Goal: Information Seeking & Learning: Get advice/opinions

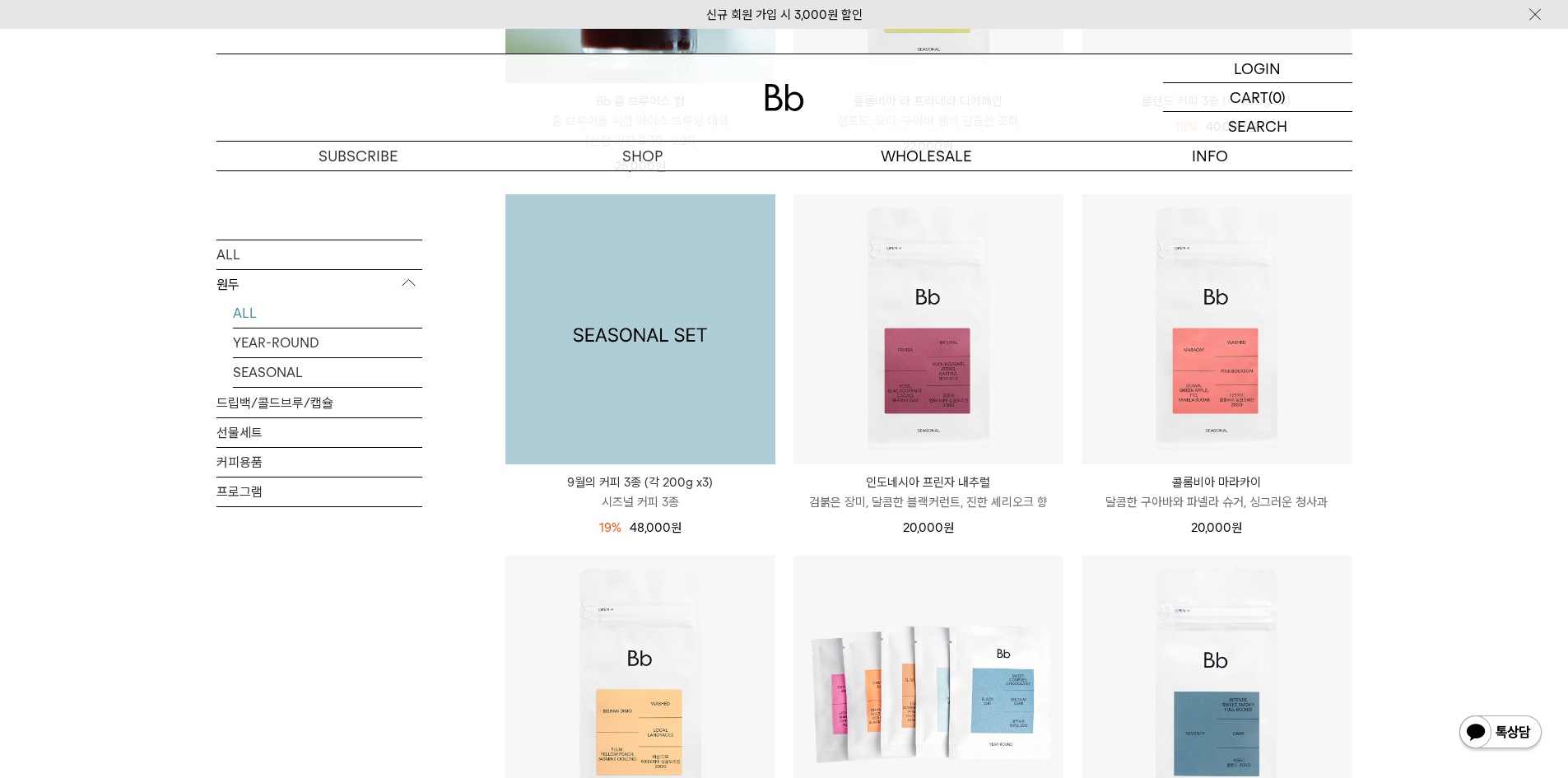
scroll to position [741, 0]
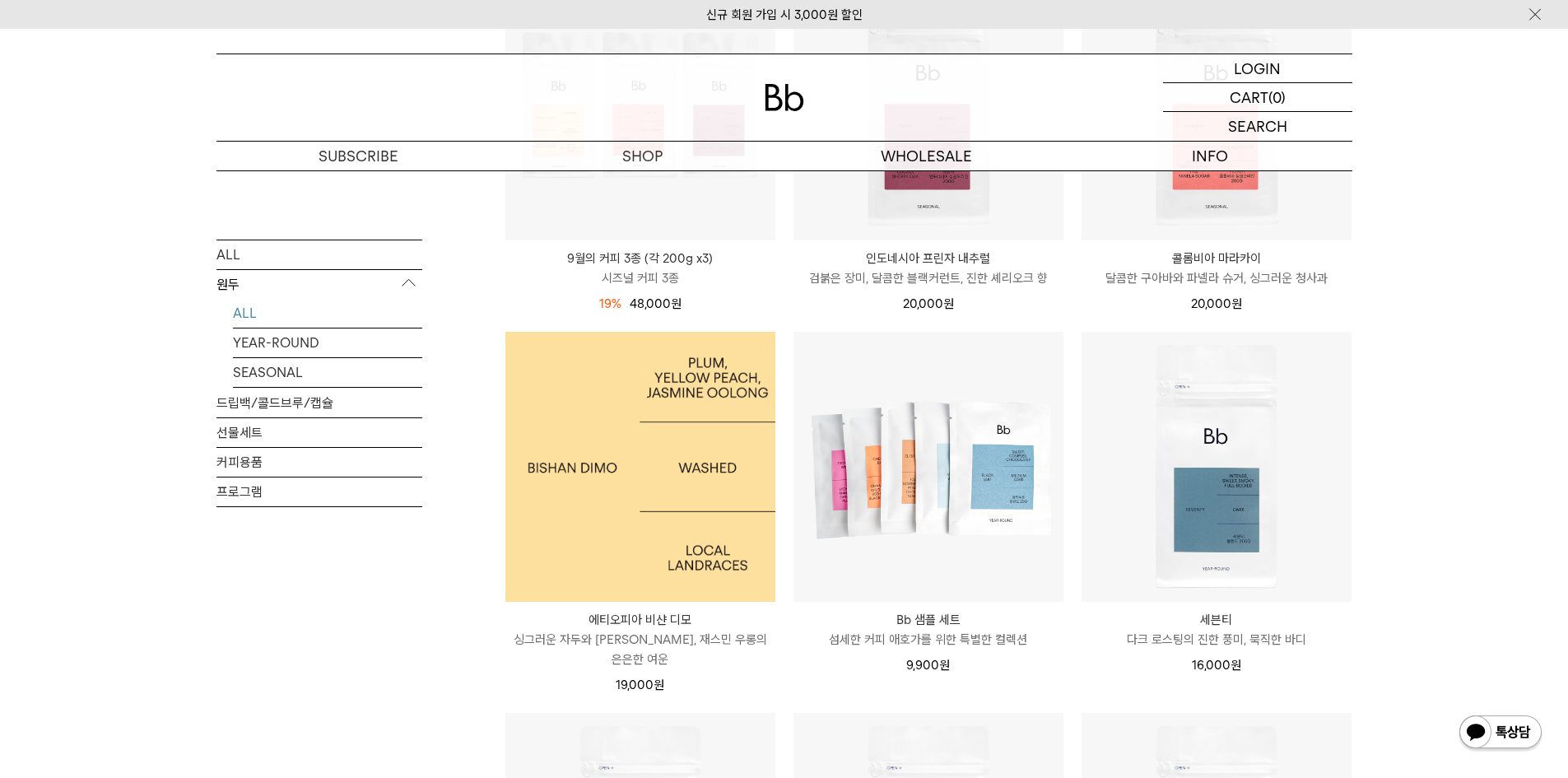
click at [670, 465] on img at bounding box center [640, 467] width 270 height 270
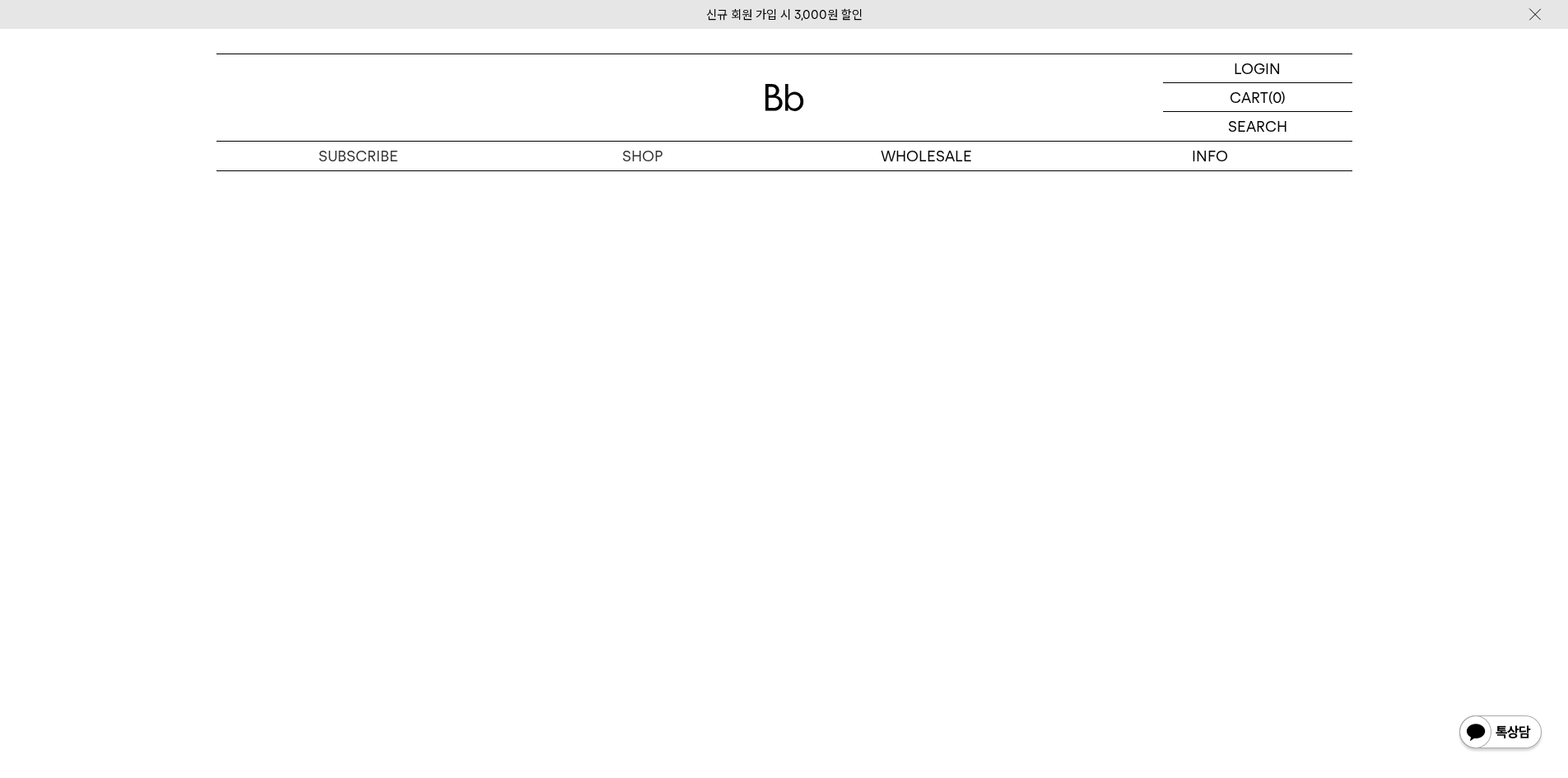
scroll to position [4117, 0]
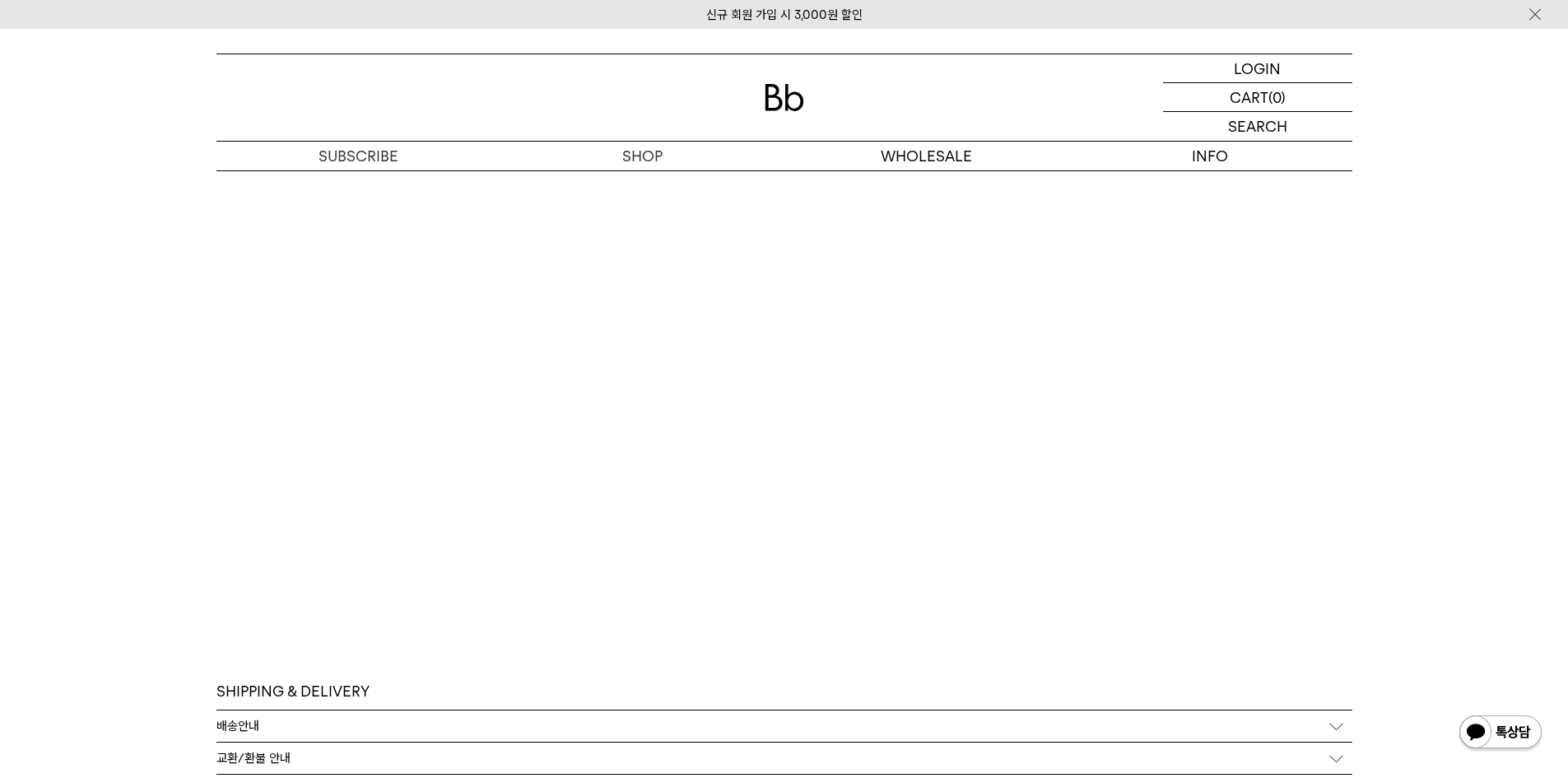
scroll to position [4079, 0]
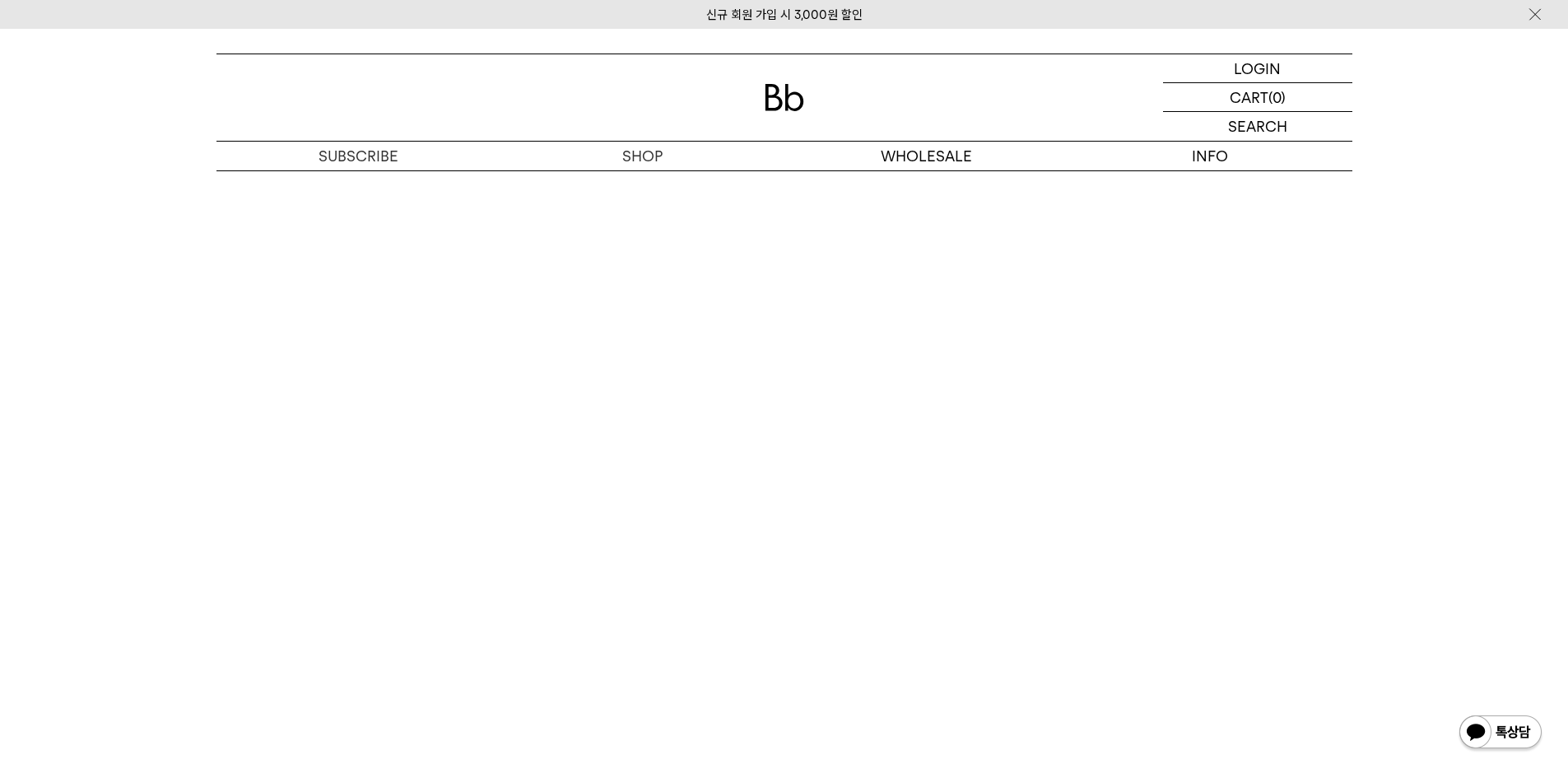
scroll to position [3750, 0]
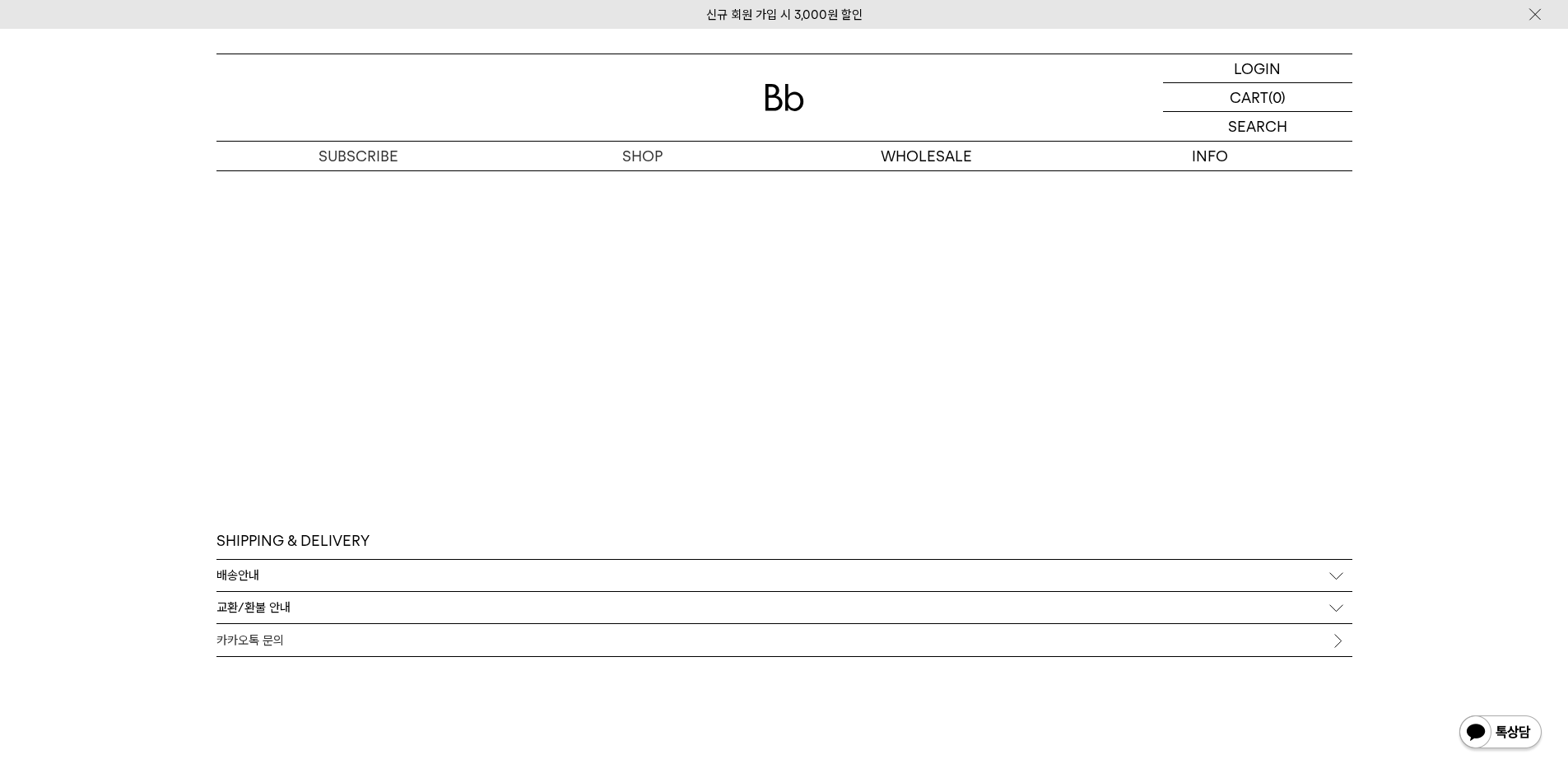
scroll to position [4117, 0]
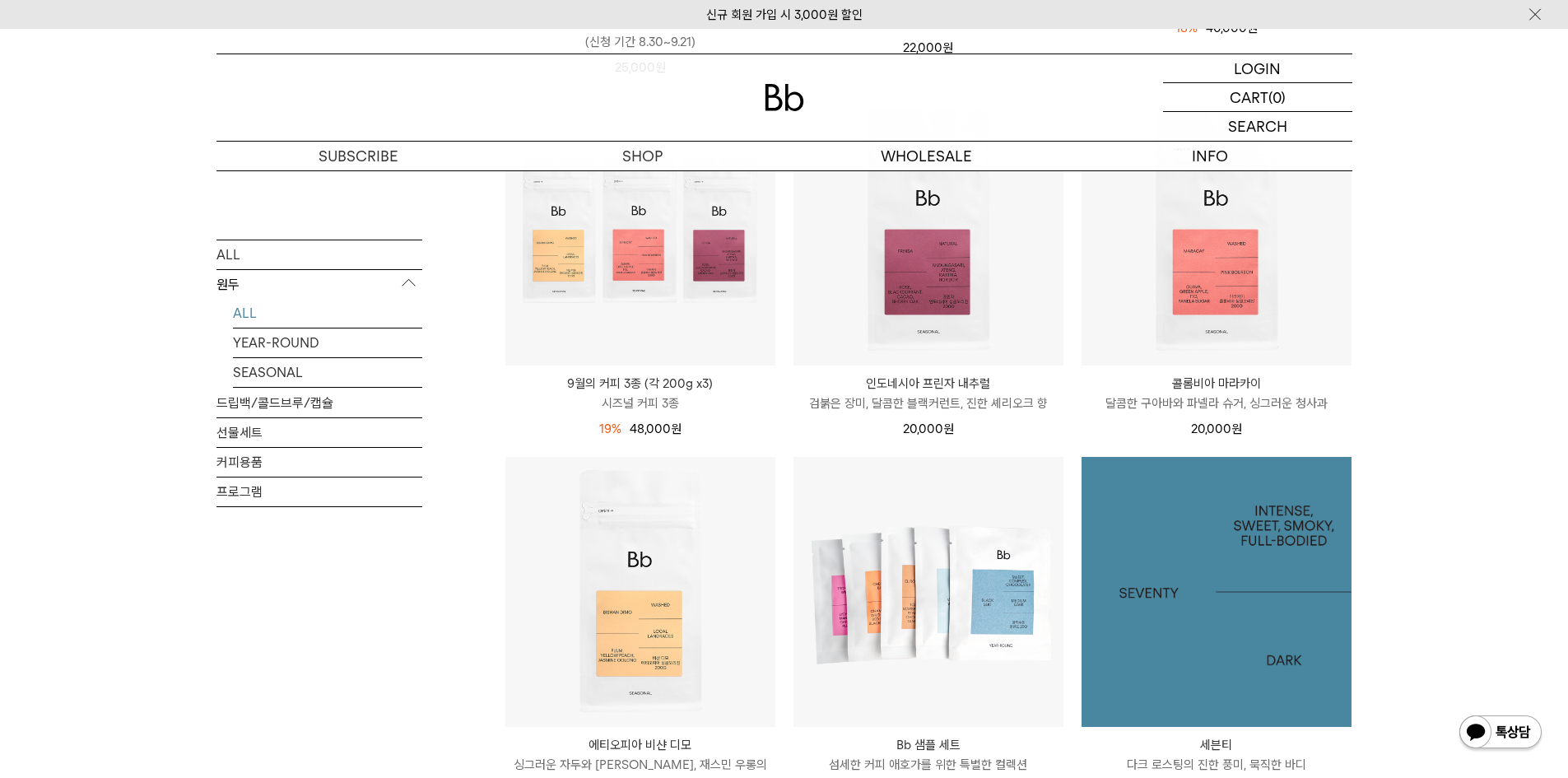
scroll to position [494, 0]
